Goal: Find specific page/section: Find specific page/section

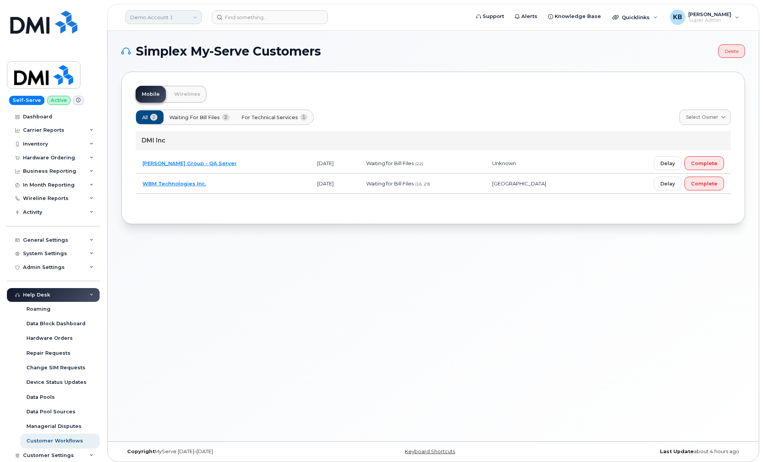
click at [158, 17] on link "Demo Account 1" at bounding box center [163, 17] width 77 height 14
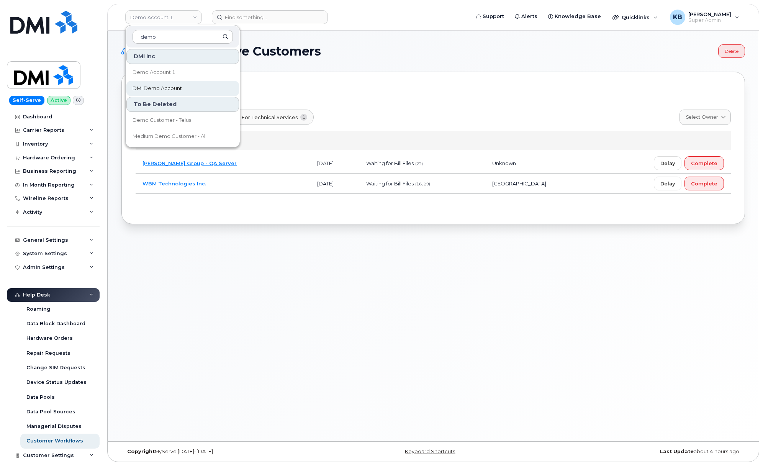
type input "demo"
click at [160, 91] on span "DMI Demo Account" at bounding box center [156, 89] width 49 height 8
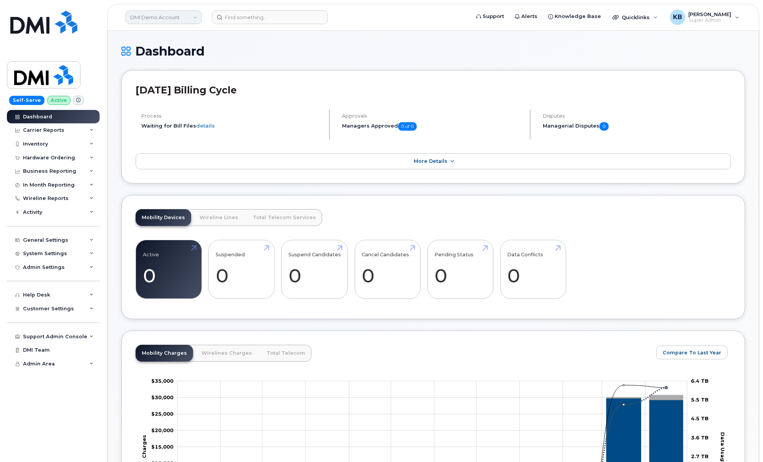
click at [177, 16] on link "DMI Demo Account" at bounding box center [163, 17] width 77 height 14
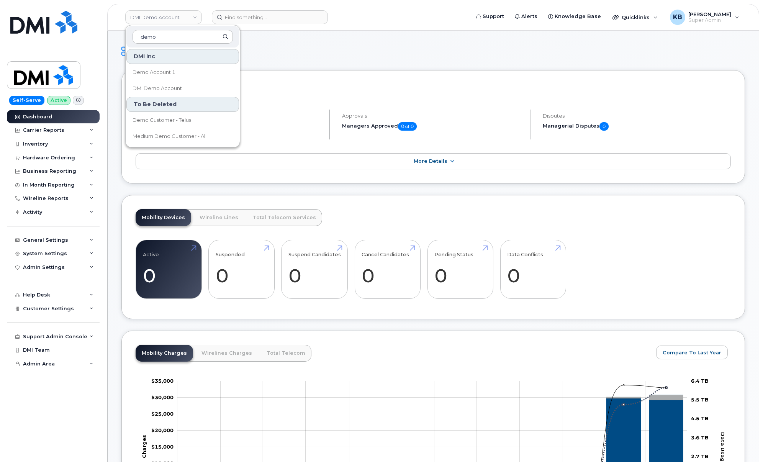
type input "demo"
